Goal: Task Accomplishment & Management: Manage account settings

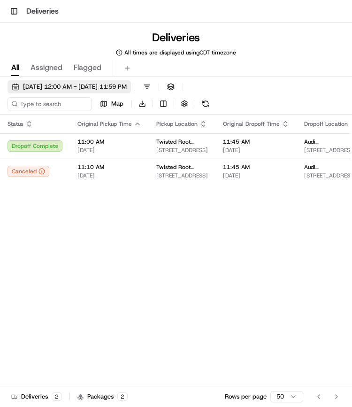
click at [41, 86] on span "[DATE] 12:00 AM - [DATE] 11:59 PM" at bounding box center [75, 87] width 104 height 8
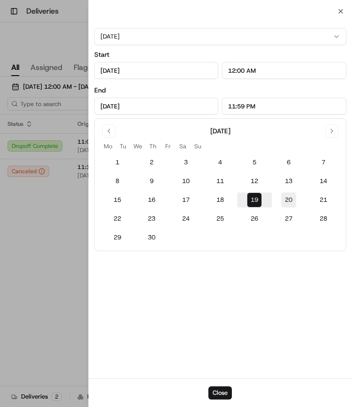
click at [290, 198] on button "20" at bounding box center [288, 199] width 15 height 15
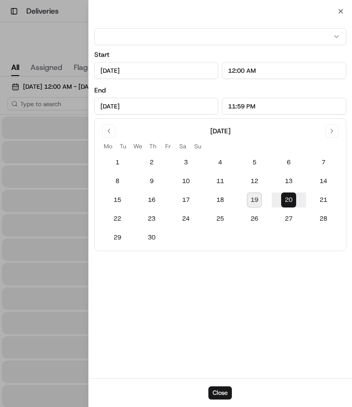
type input "[DATE]"
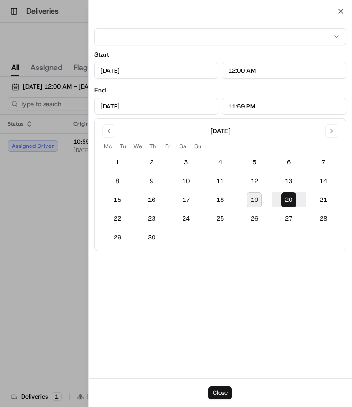
click at [220, 392] on button "Close" at bounding box center [219, 392] width 23 height 13
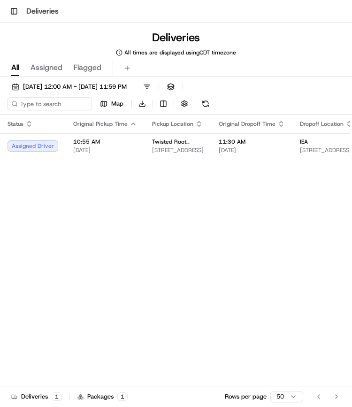
click at [9, 0] on div "Toggle Sidebar Deliveries" at bounding box center [176, 11] width 352 height 23
click at [15, 13] on button "Toggle Sidebar" at bounding box center [14, 11] width 13 height 13
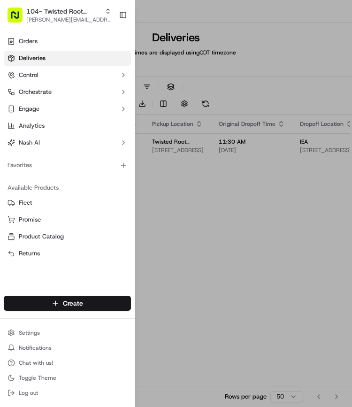
click at [32, 57] on span "Deliveries" at bounding box center [32, 58] width 27 height 8
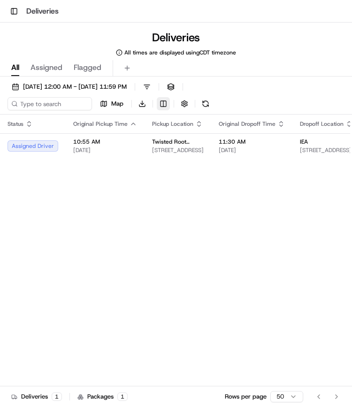
click at [167, 106] on html "Toggle Sidebar Deliveries Deliveries All times are displayed using CDT timezone…" at bounding box center [176, 203] width 352 height 407
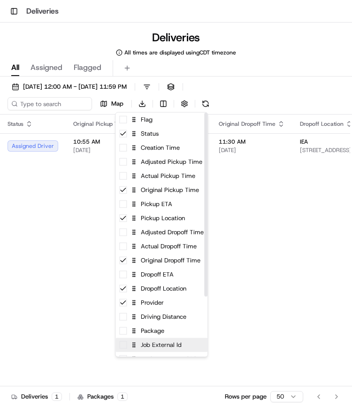
click at [148, 347] on div "Job External Id" at bounding box center [161, 345] width 92 height 14
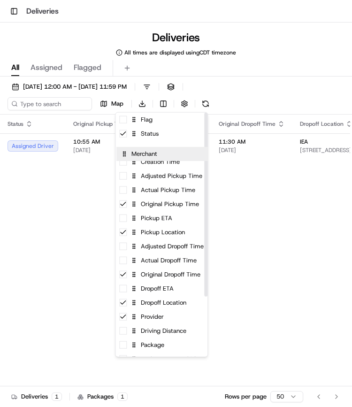
drag, startPoint x: 160, startPoint y: 346, endPoint x: 163, endPoint y: 136, distance: 209.7
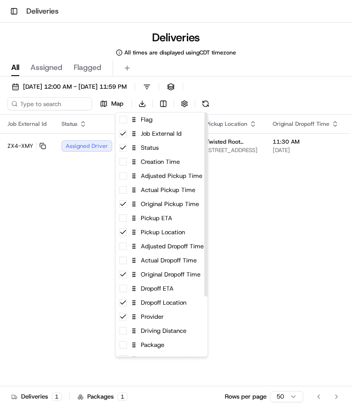
click at [74, 207] on html "Toggle Sidebar Deliveries Deliveries All times are displayed using CDT timezone…" at bounding box center [176, 203] width 352 height 407
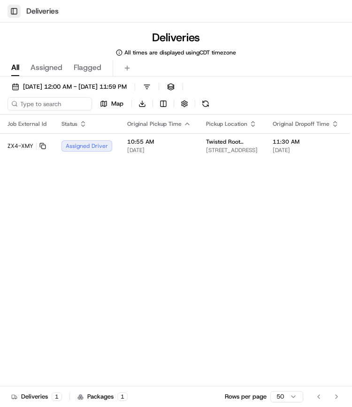
click at [14, 8] on button "Toggle Sidebar" at bounding box center [14, 11] width 13 height 13
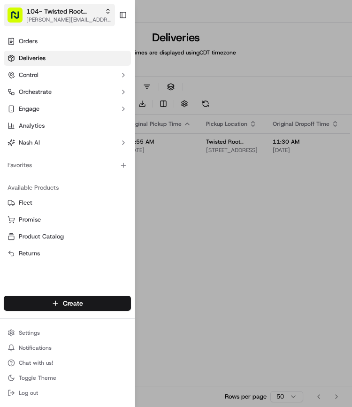
click at [59, 15] on span "104- Twisted Root Burger - Coppell" at bounding box center [63, 11] width 75 height 9
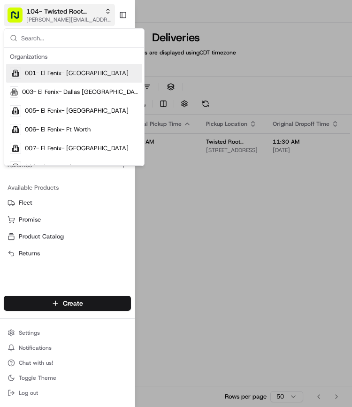
click at [59, 15] on span "104- Twisted Root Burger - Coppell" at bounding box center [63, 11] width 75 height 9
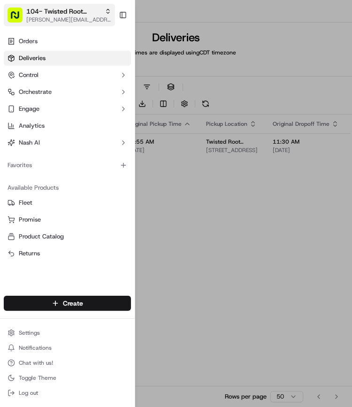
click at [59, 15] on span "104- Twisted Root Burger - Coppell" at bounding box center [63, 11] width 75 height 9
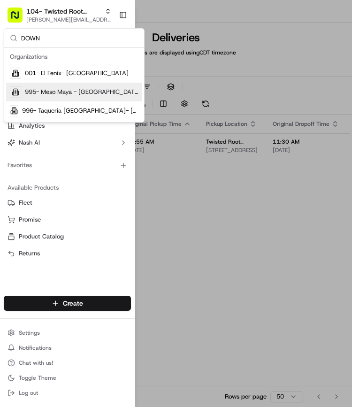
type input "DOWN"
click at [54, 90] on span "995- Meso Maya - [GEOGRAPHIC_DATA]" at bounding box center [82, 92] width 114 height 8
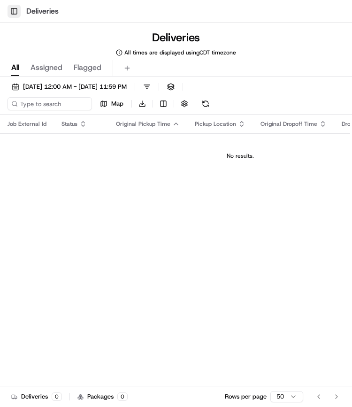
click at [19, 12] on button "Toggle Sidebar" at bounding box center [14, 11] width 13 height 13
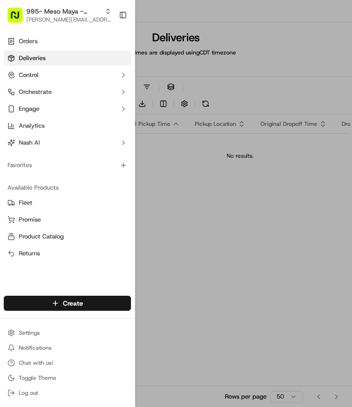
click at [37, 49] on ul "Orders Deliveries Control Orchestrate Engage Analytics [PERSON_NAME]" at bounding box center [67, 92] width 127 height 116
click at [33, 46] on link "Orders" at bounding box center [67, 41] width 127 height 15
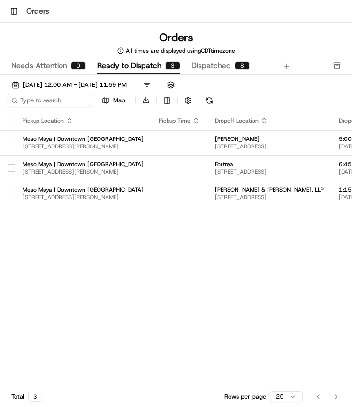
click at [11, 117] on button "button" at bounding box center [12, 121] width 8 height 8
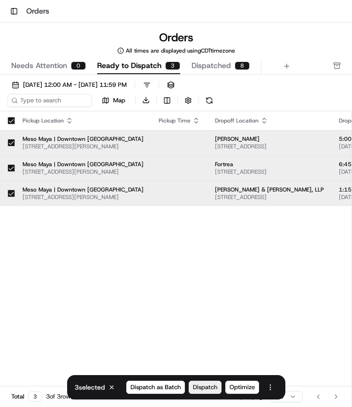
click at [209, 390] on span "Dispatch" at bounding box center [205, 387] width 24 height 8
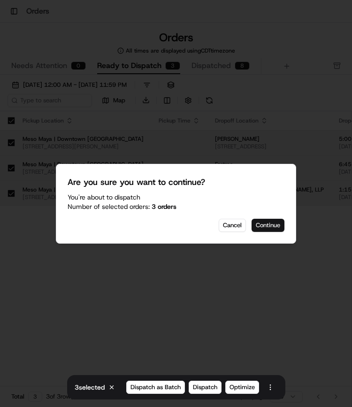
click at [269, 221] on button "Continue" at bounding box center [267, 225] width 33 height 13
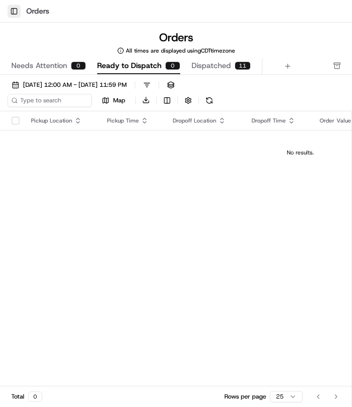
click at [13, 11] on button "Toggle Sidebar" at bounding box center [14, 11] width 13 height 13
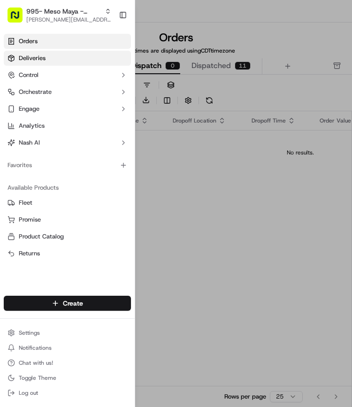
click at [23, 60] on span "Deliveries" at bounding box center [32, 58] width 27 height 8
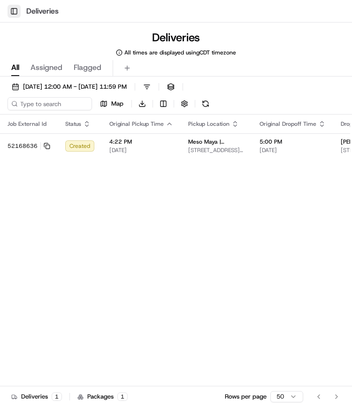
click at [15, 10] on button "Toggle Sidebar" at bounding box center [14, 11] width 13 height 13
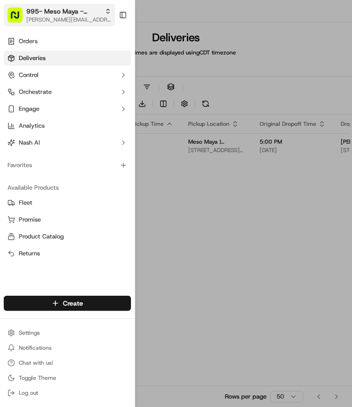
click at [51, 16] on span "[PERSON_NAME][EMAIL_ADDRESS][PERSON_NAME][DOMAIN_NAME]" at bounding box center [68, 20] width 85 height 8
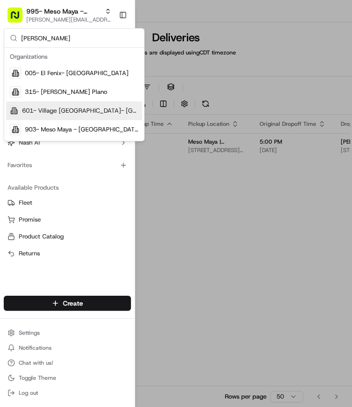
type input "[PERSON_NAME]"
click at [59, 107] on span "601- Village [GEOGRAPHIC_DATA]- [GEOGRAPHIC_DATA]" at bounding box center [80, 111] width 116 height 8
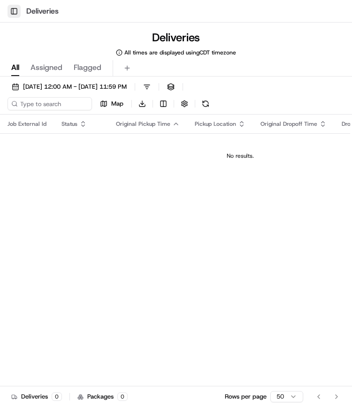
click at [16, 15] on button "Toggle Sidebar" at bounding box center [14, 11] width 13 height 13
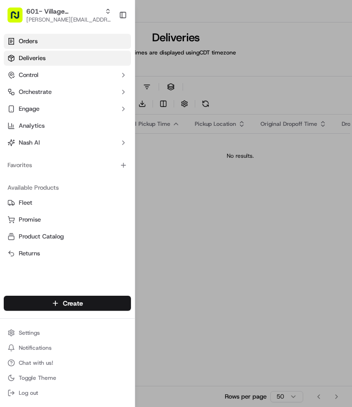
click at [23, 37] on span "Orders" at bounding box center [28, 41] width 19 height 8
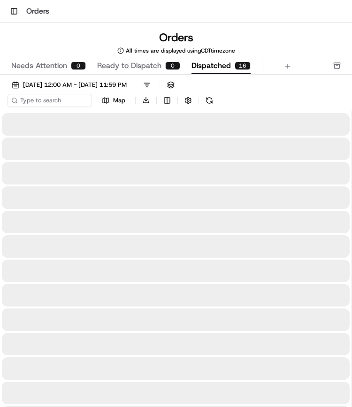
click at [211, 68] on span "Dispatched" at bounding box center [210, 65] width 39 height 11
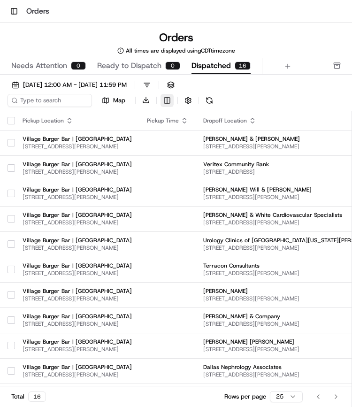
click at [170, 98] on html "Toggle Sidebar Orders Orders All times are displayed using CDT timezone Needs A…" at bounding box center [176, 203] width 352 height 407
click at [269, 92] on html "Toggle Sidebar Orders Orders All times are displayed using CDT timezone Needs A…" at bounding box center [176, 203] width 352 height 407
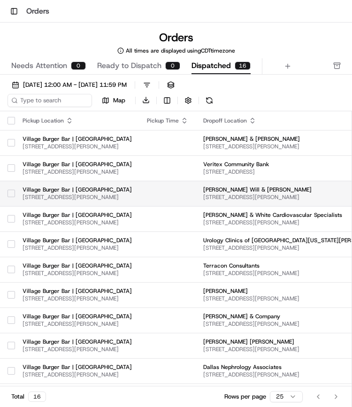
scroll to position [78, 0]
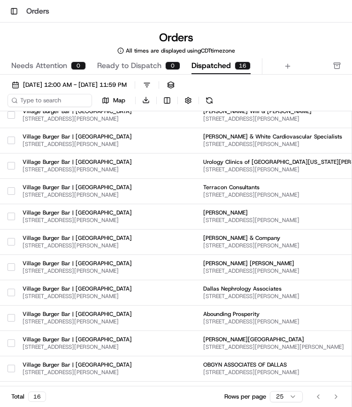
drag, startPoint x: 135, startPoint y: 190, endPoint x: 312, endPoint y: 77, distance: 210.7
click at [312, 77] on div "[DATE] 12:00 AM - [DATE] 11:59 PM Filters Views Map Download Pickup Location Pi…" at bounding box center [176, 268] width 352 height 386
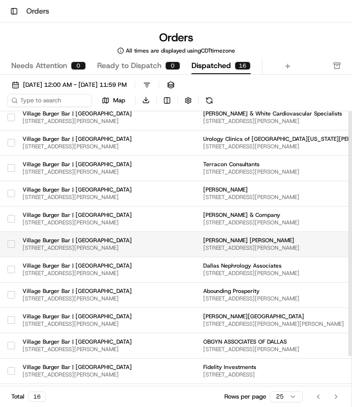
scroll to position [0, 0]
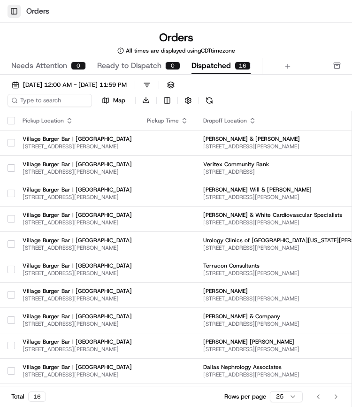
click at [10, 10] on button "Toggle Sidebar" at bounding box center [14, 11] width 13 height 13
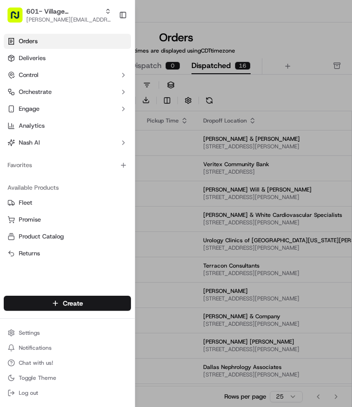
click at [32, 45] on span "Orders" at bounding box center [28, 41] width 19 height 8
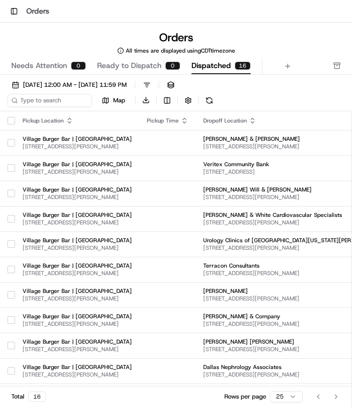
click at [107, 64] on span "Ready to Dispatch" at bounding box center [129, 65] width 64 height 11
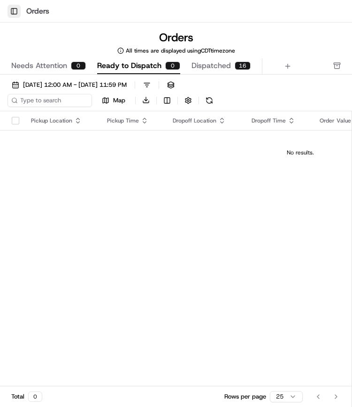
click at [14, 9] on button "Toggle Sidebar" at bounding box center [14, 11] width 13 height 13
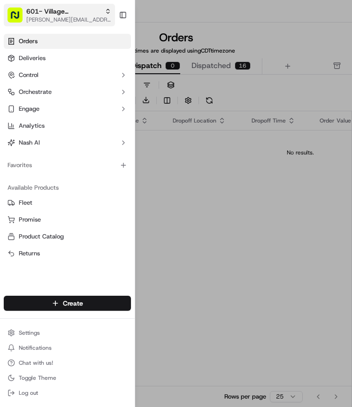
click at [46, 10] on span "601- Village [GEOGRAPHIC_DATA]- [GEOGRAPHIC_DATA]" at bounding box center [63, 11] width 75 height 9
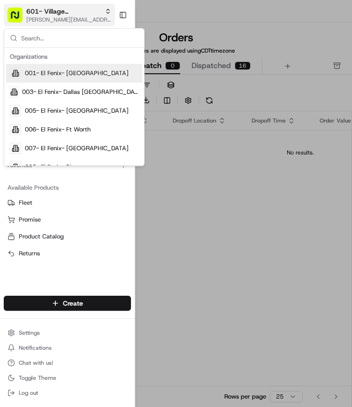
type input "A"
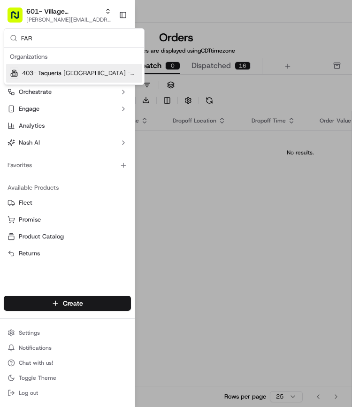
type input "FAR"
click at [60, 69] on span "403- Taqueria [GEOGRAPHIC_DATA] - [GEOGRAPHIC_DATA]" at bounding box center [80, 73] width 116 height 8
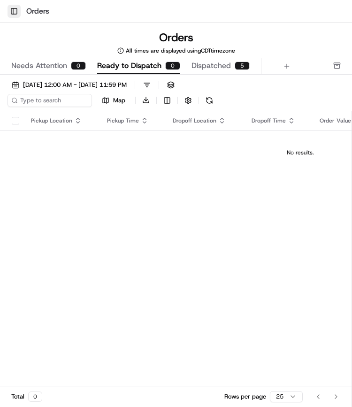
click at [15, 8] on button "Toggle Sidebar" at bounding box center [14, 11] width 13 height 13
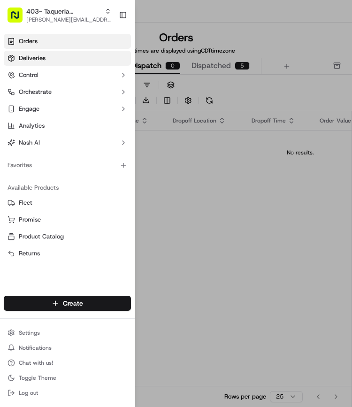
click at [35, 65] on link "Deliveries" at bounding box center [67, 58] width 127 height 15
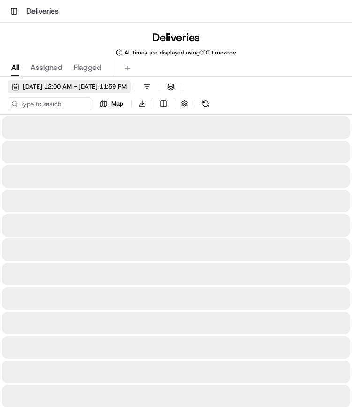
click at [88, 86] on span "[DATE] 12:00 AM - [DATE] 11:59 PM" at bounding box center [75, 87] width 104 height 8
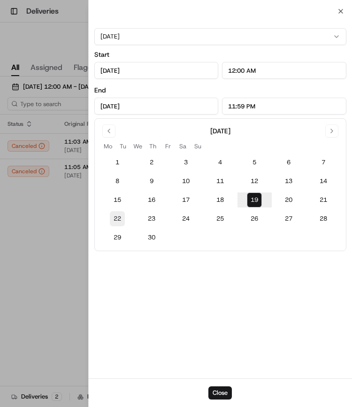
click at [114, 216] on button "22" at bounding box center [117, 218] width 15 height 15
type input "Sep 22, 2025"
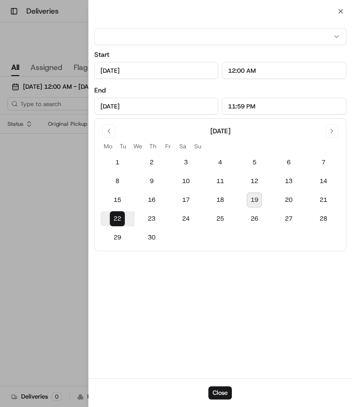
click at [118, 215] on button "22" at bounding box center [117, 218] width 15 height 15
click at [49, 208] on div at bounding box center [176, 203] width 352 height 407
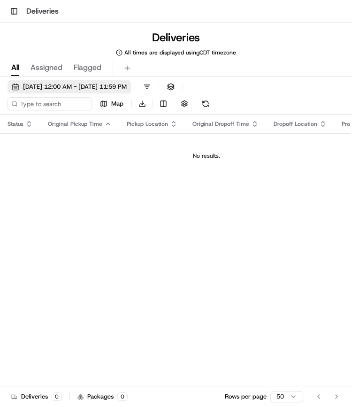
click at [54, 84] on span "09/22/2025 12:00 AM - 09/22/2025 11:59 PM" at bounding box center [75, 87] width 104 height 8
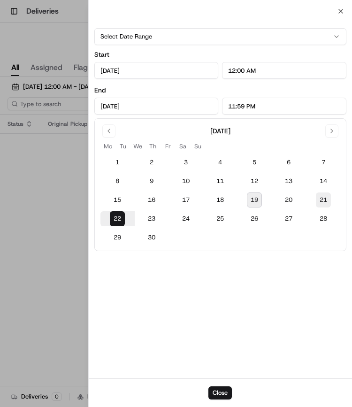
click at [325, 201] on button "21" at bounding box center [323, 199] width 15 height 15
type input "Sep 21, 2025"
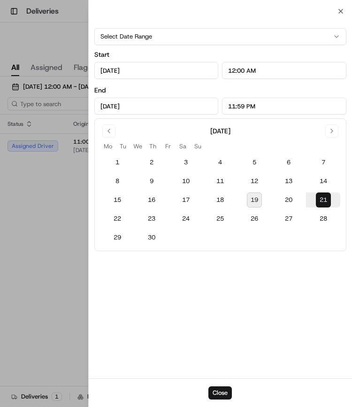
click at [65, 215] on div at bounding box center [176, 203] width 352 height 407
